Goal: Find contact information: Find contact information

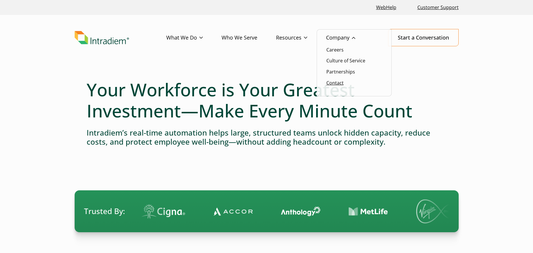
click at [334, 82] on link "Contact" at bounding box center [334, 83] width 17 height 6
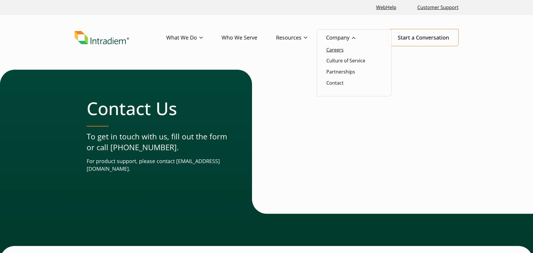
click at [335, 50] on link "Careers" at bounding box center [334, 50] width 17 height 6
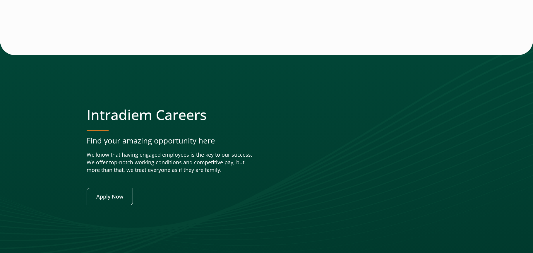
scroll to position [2313, 0]
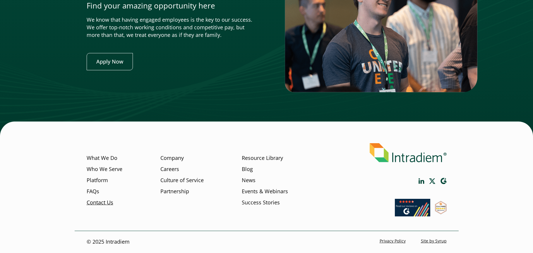
click at [104, 203] on link "Contact Us" at bounding box center [100, 203] width 27 height 8
